Goal: Task Accomplishment & Management: Use online tool/utility

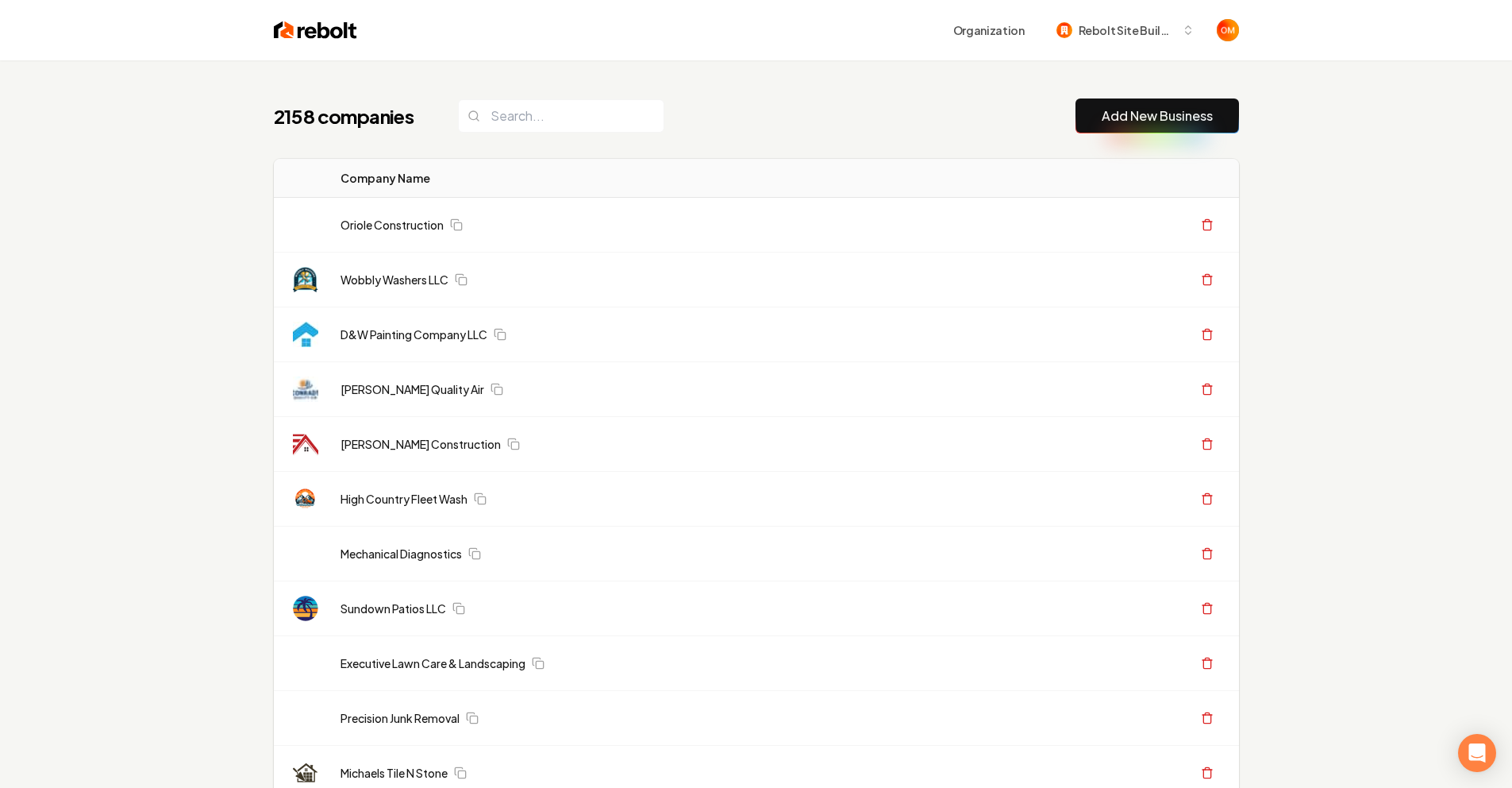
click at [831, 171] on th "Company Name" at bounding box center [661, 178] width 667 height 39
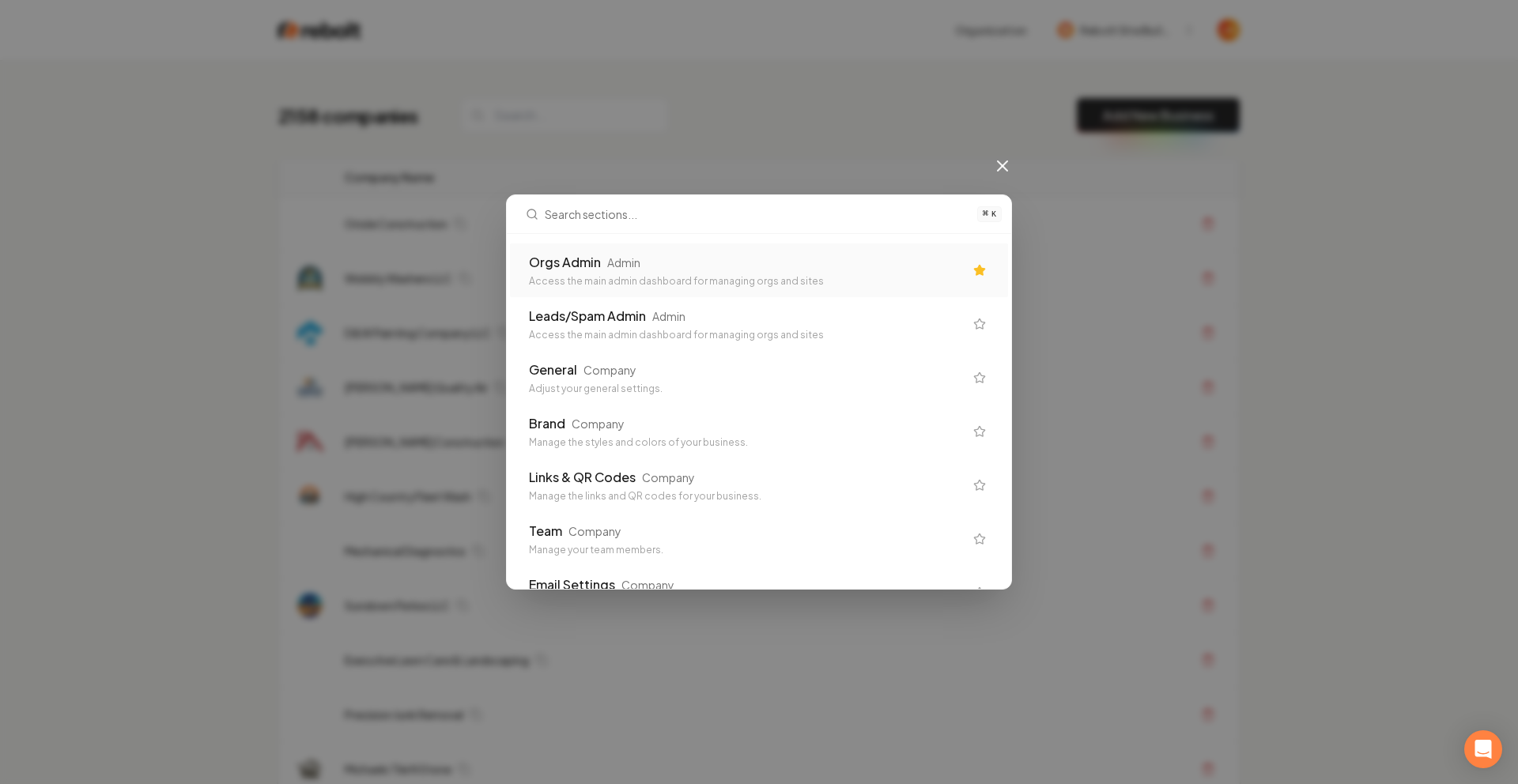
click at [614, 276] on div "Access the main admin dashboard for managing orgs and sites" at bounding box center [746, 281] width 435 height 13
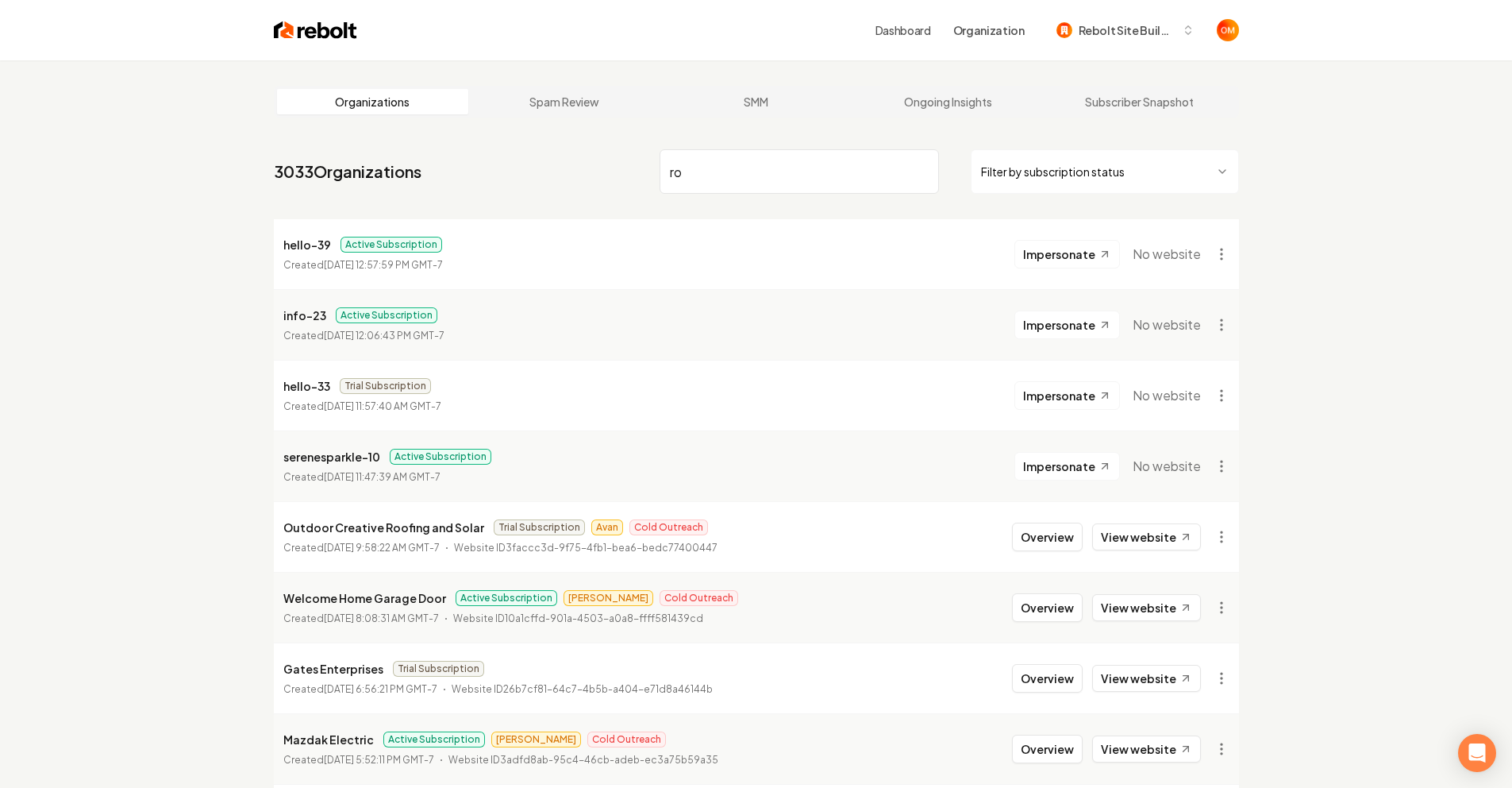
type input "r"
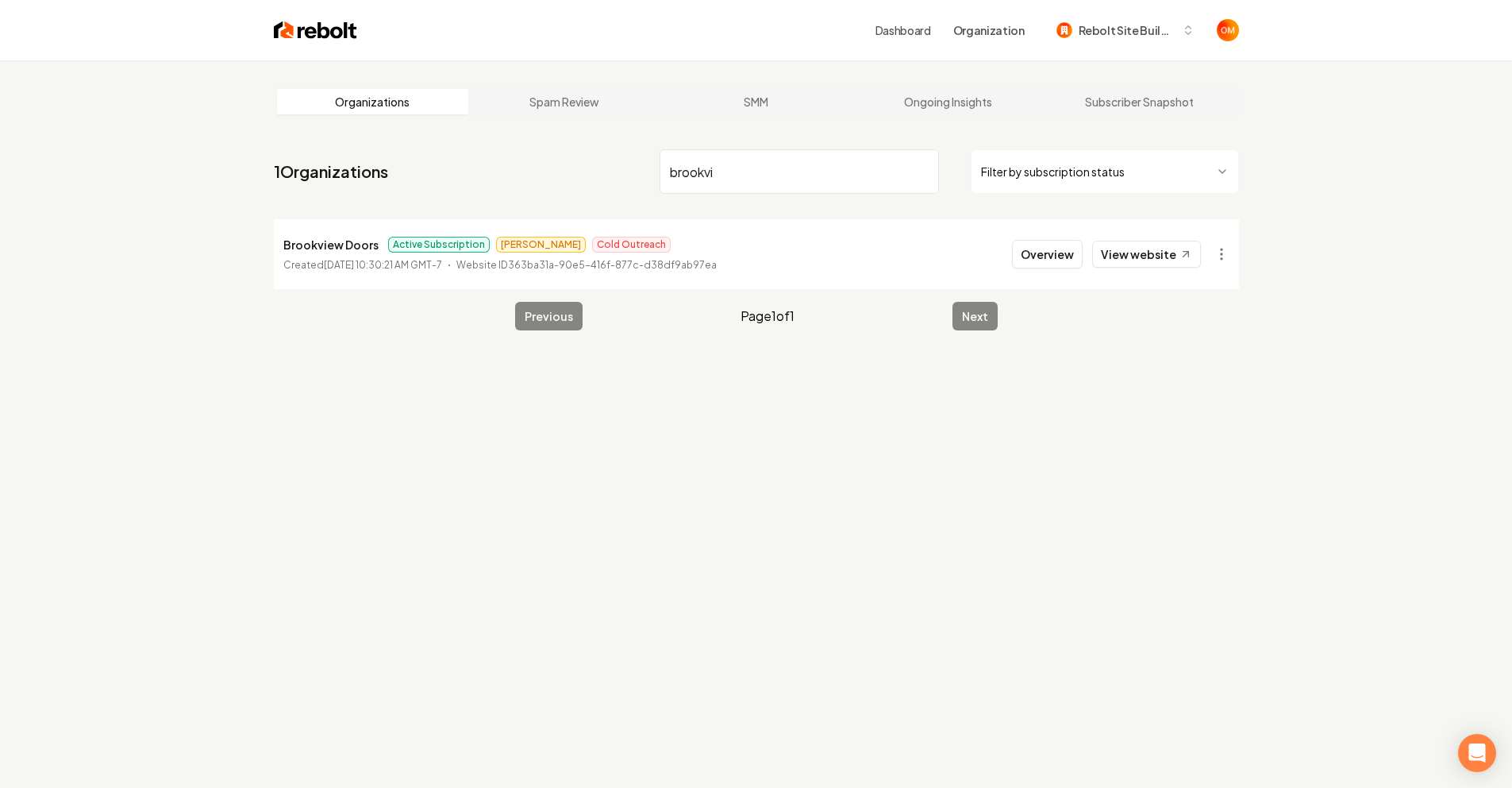
type input "brookvi"
click at [1163, 254] on link "View website" at bounding box center [1146, 254] width 109 height 27
drag, startPoint x: 1042, startPoint y: 273, endPoint x: 1042, endPoint y: 259, distance: 14.0
click at [1042, 273] on li "Brookview Doors Active Subscription [PERSON_NAME] Outreach Created [DATE] 10:30…" at bounding box center [756, 254] width 965 height 70
click at [1042, 259] on button "Overview" at bounding box center [1047, 254] width 71 height 29
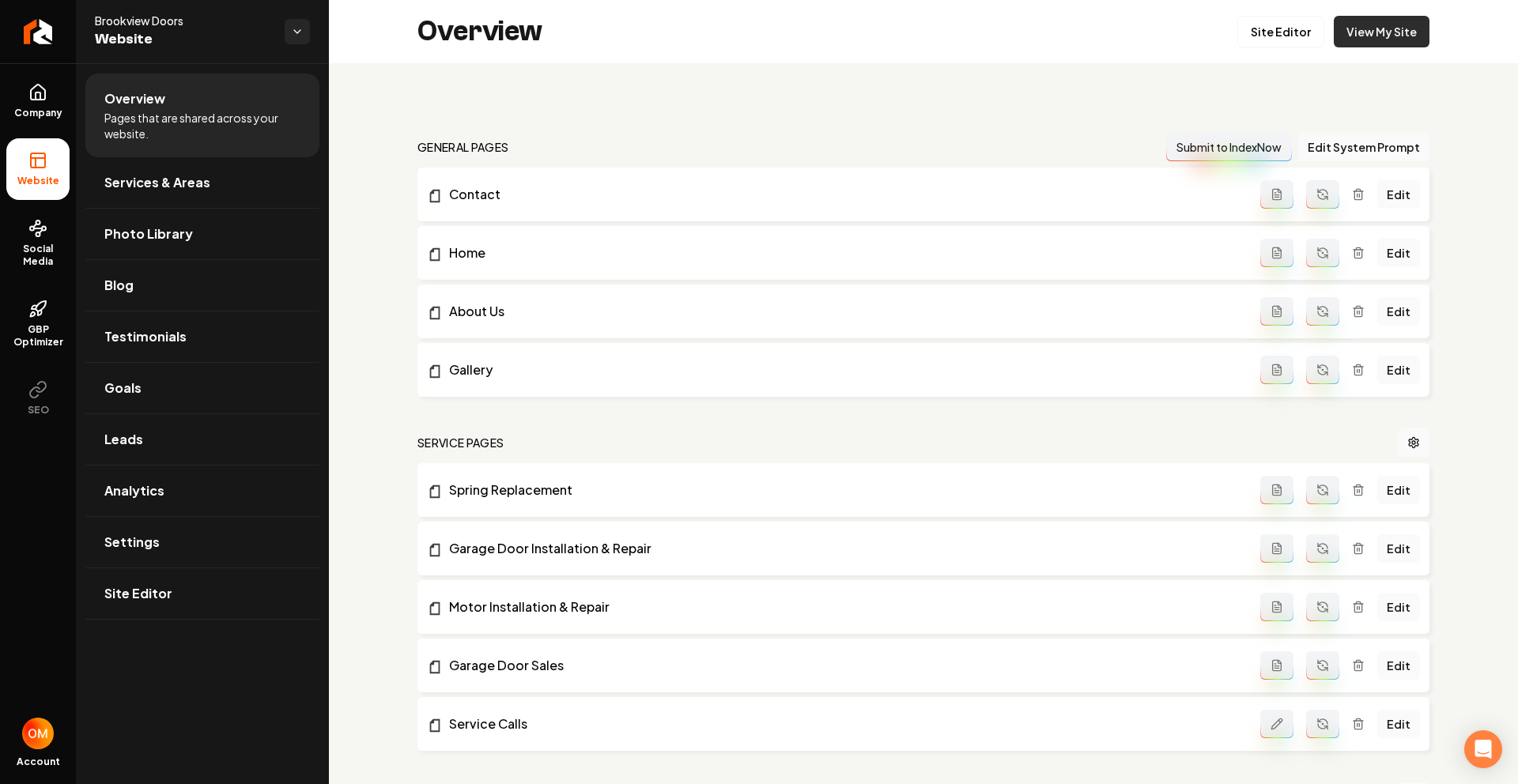
click at [1361, 32] on link "View My Site" at bounding box center [1381, 31] width 96 height 31
click at [1253, 32] on link "Site Editor" at bounding box center [1280, 31] width 87 height 31
